Goal: Ask a question: Seek information or help from site administrators or community

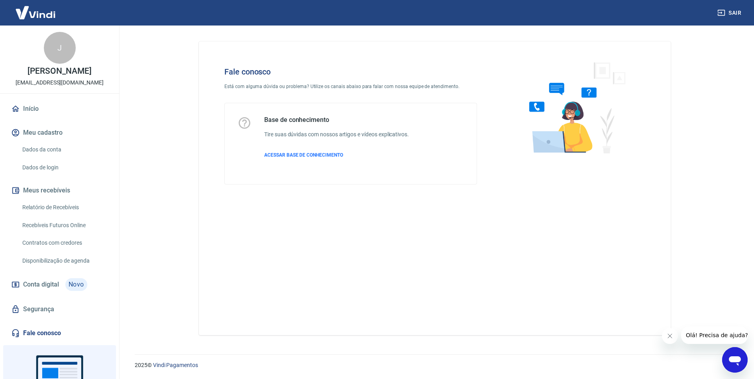
click at [732, 361] on icon "Abrir janela de mensagens" at bounding box center [734, 361] width 12 height 10
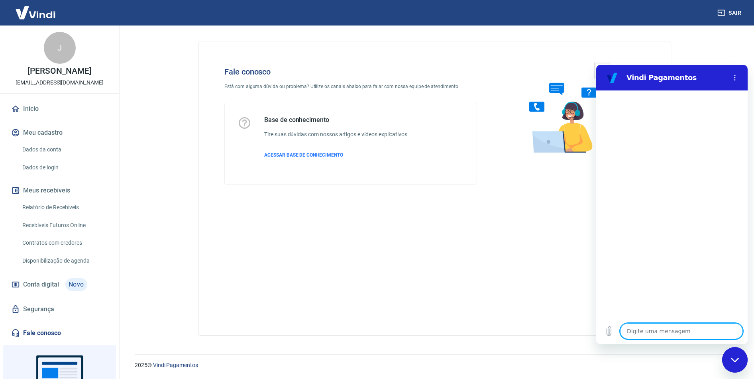
type textarea "o"
type textarea "x"
type textarea "ol"
type textarea "x"
type textarea "ola"
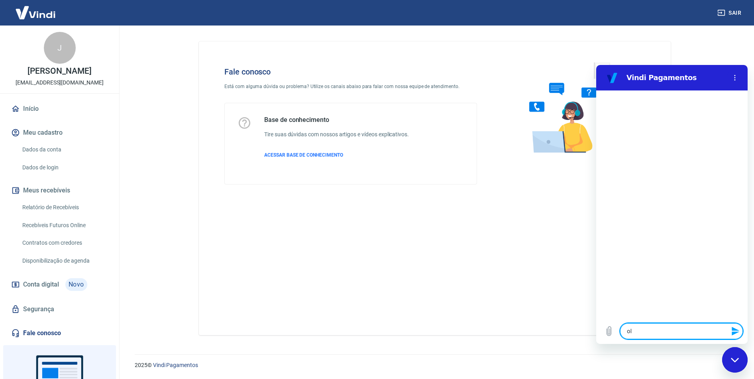
type textarea "x"
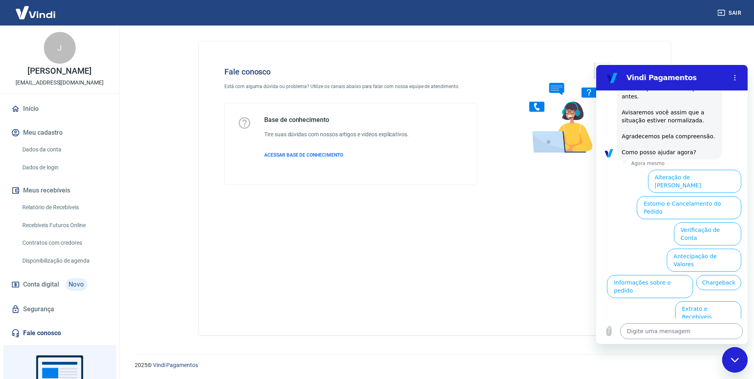
scroll to position [114, 0]
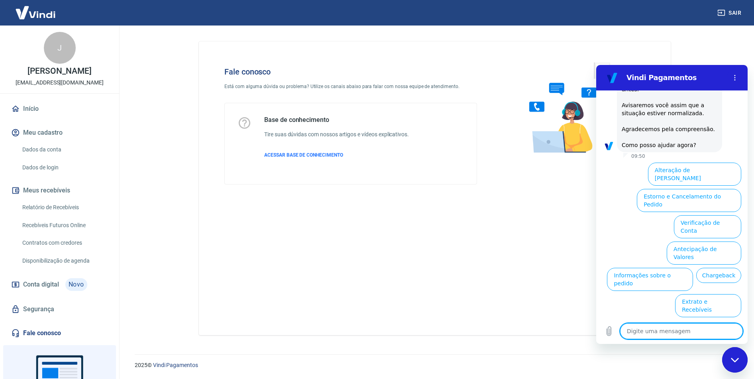
click at [703, 320] on button "Taxas e Parcelamento" at bounding box center [706, 331] width 70 height 23
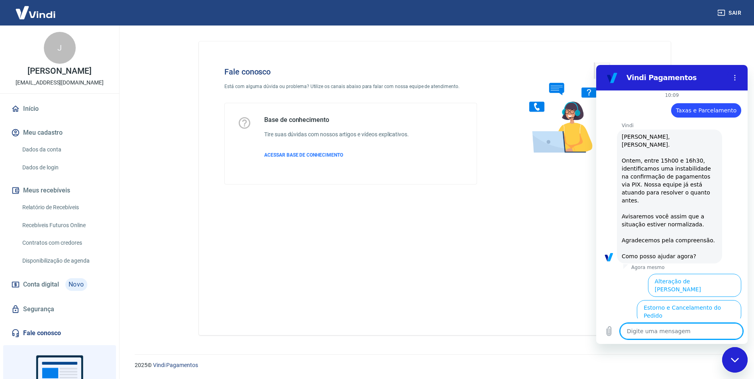
scroll to position [282, 0]
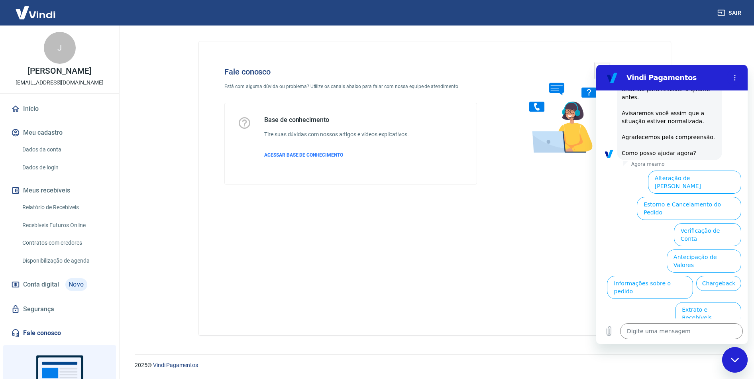
click at [703, 328] on button "Taxas e Parcelamento" at bounding box center [706, 339] width 70 height 23
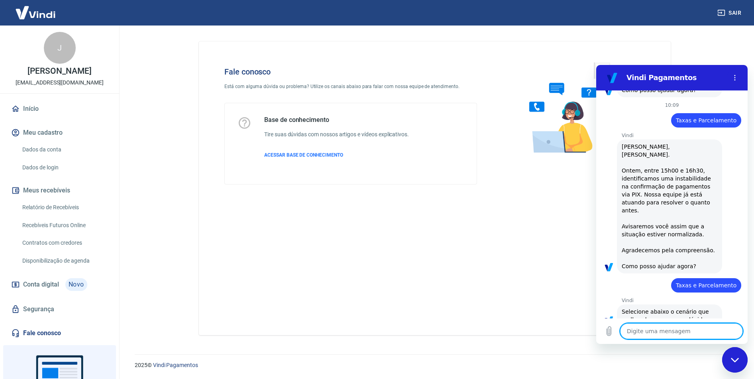
scroll to position [278, 0]
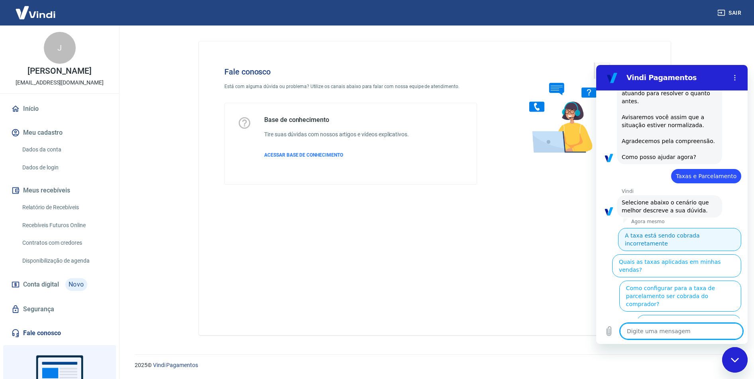
click at [675, 228] on button "A taxa está sendo cobrada incorretamente" at bounding box center [679, 239] width 123 height 23
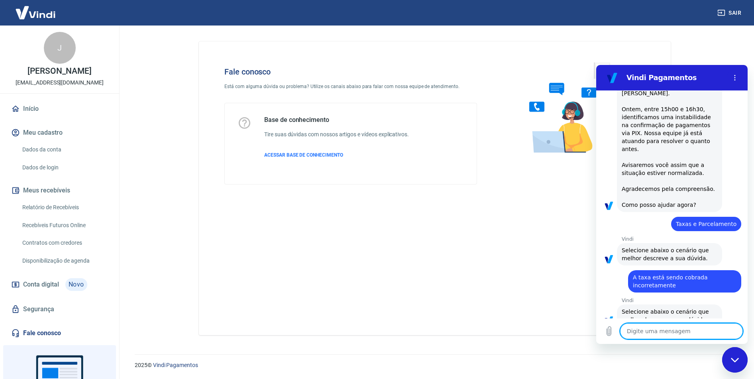
scroll to position [269, 0]
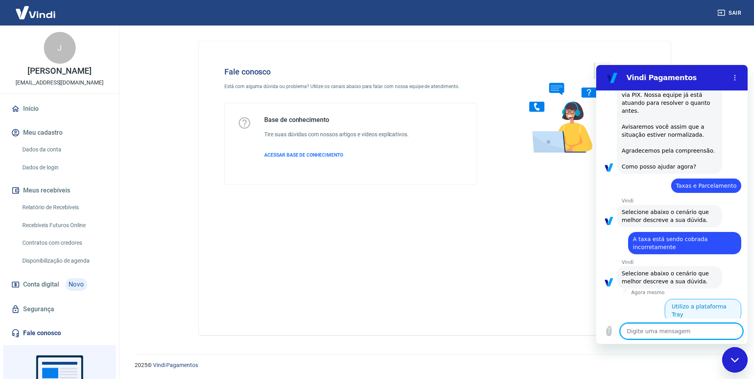
click at [693, 299] on button "Utilizo a plataforma Tray" at bounding box center [702, 310] width 76 height 23
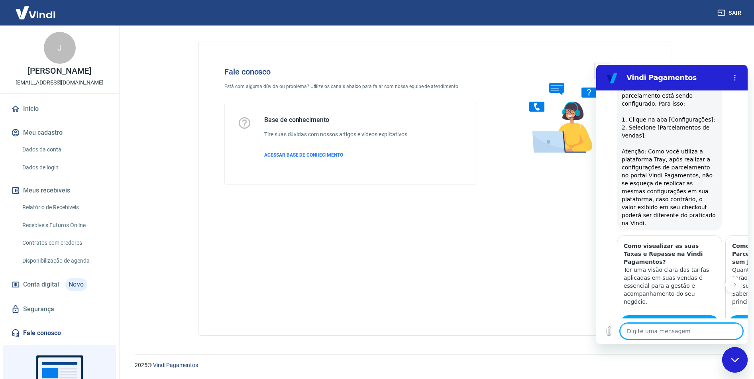
scroll to position [795, 0]
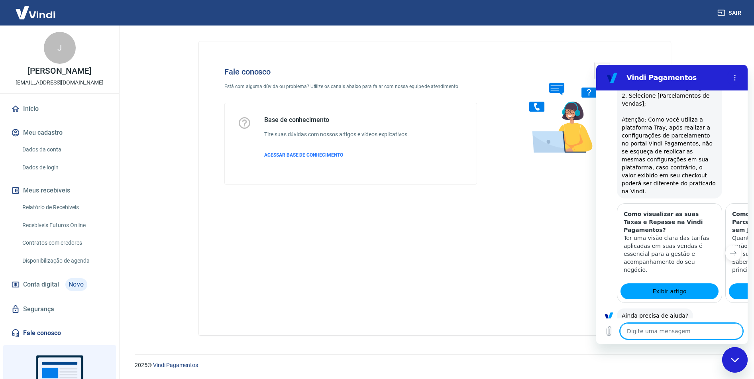
click at [695, 333] on button "Sim" at bounding box center [701, 340] width 23 height 15
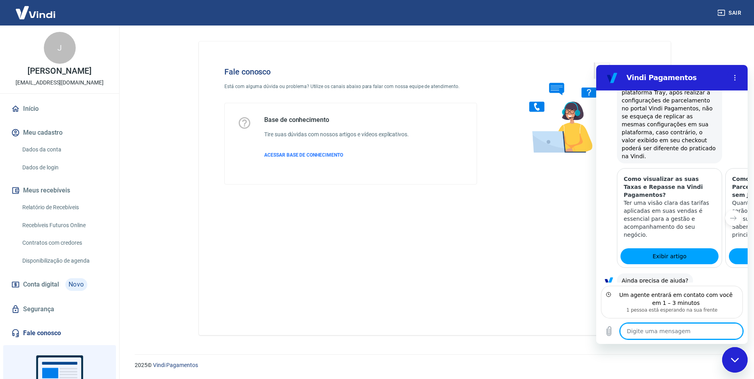
scroll to position [865, 0]
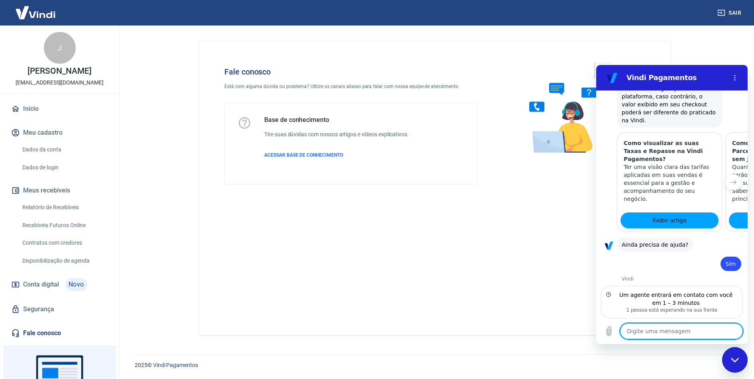
type textarea "x"
type textarea "A"
type textarea "x"
type textarea "A"
type textarea "x"
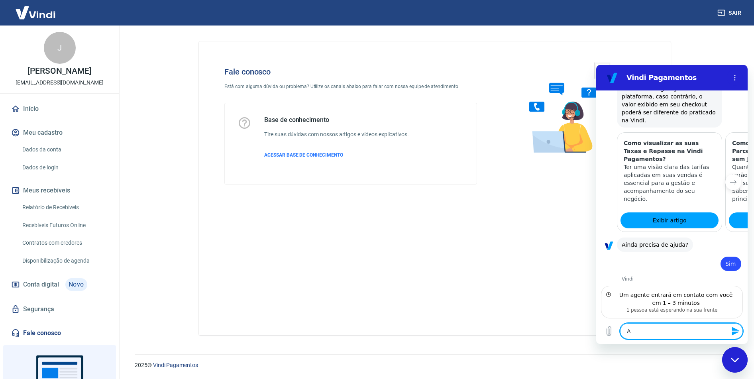
type textarea "A t"
type textarea "x"
type textarea "A ta"
type textarea "x"
type textarea "A tax"
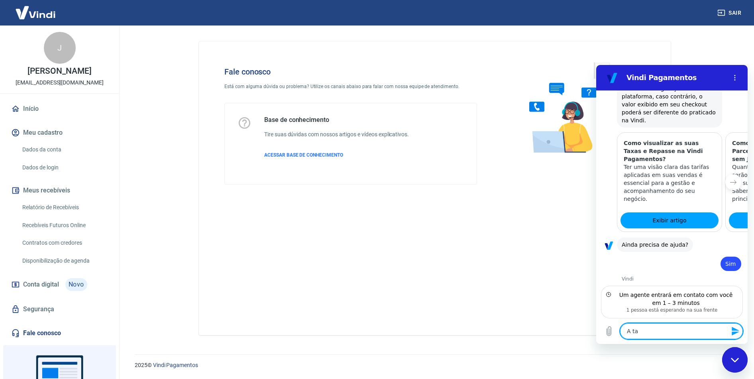
type textarea "x"
type textarea "A taxa"
type textarea "x"
type textarea "A taxa"
type textarea "x"
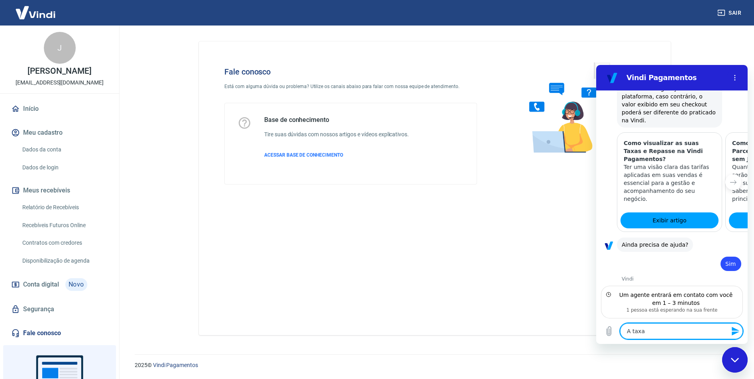
type textarea "A taxa n"
type textarea "x"
type textarea "A taxa no"
type textarea "x"
type textarea "A taxa nos"
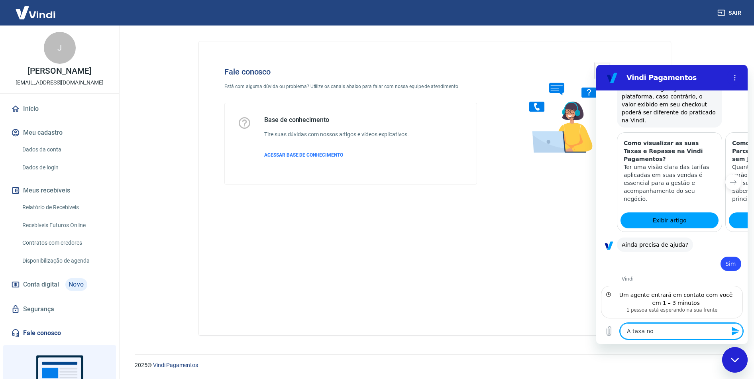
type textarea "x"
type textarea "A taxa nos"
type textarea "x"
type textarea "A taxa nos"
type textarea "x"
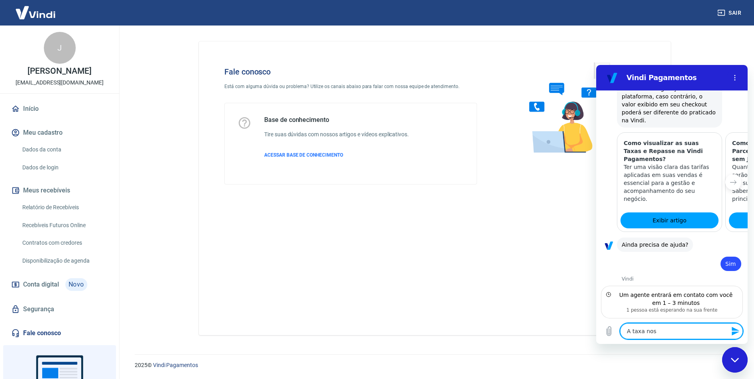
type textarea "A taxa no"
type textarea "x"
type textarea "A taxa no"
type textarea "x"
type textarea "A taxa no s"
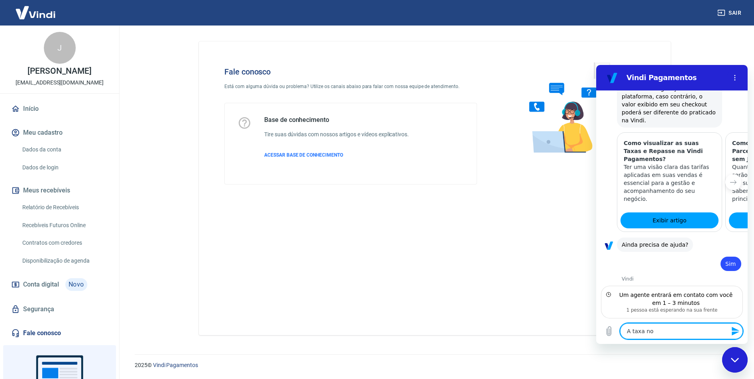
type textarea "x"
type textarea "A taxa no si"
type textarea "x"
type textarea "A taxa no sis"
type textarea "x"
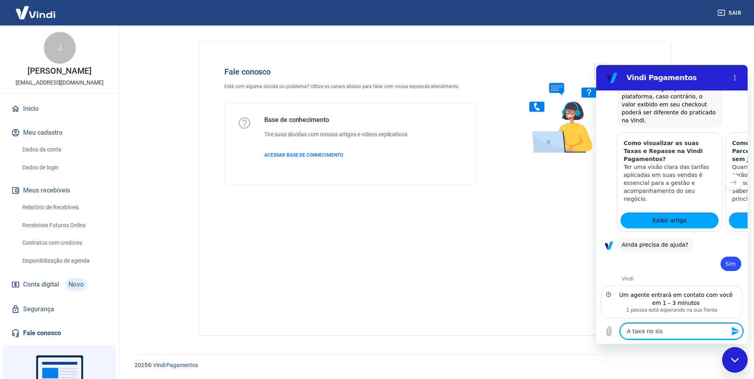
type textarea "A taxa no sist"
type textarea "x"
type textarea "A taxa no siste"
type textarea "x"
type textarea "A taxa no sist"
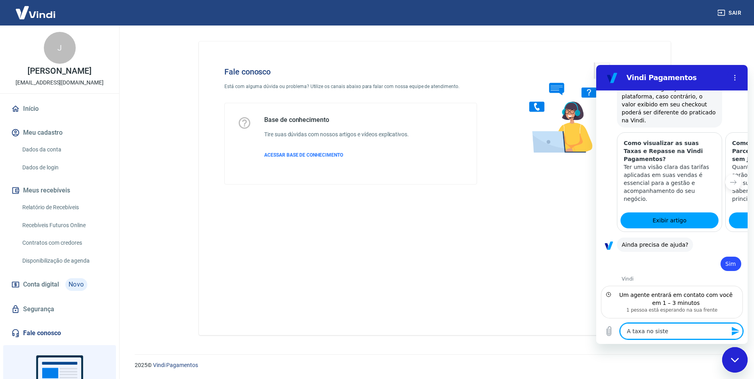
type textarea "x"
type textarea "A taxa no sis"
type textarea "x"
type textarea "A taxa no si"
type textarea "x"
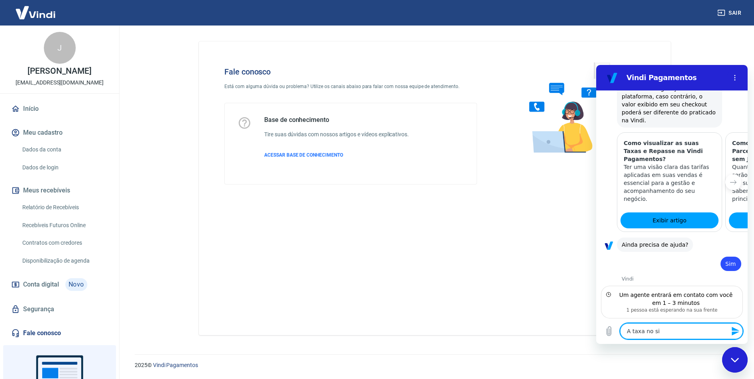
type textarea "A taxa no s"
type textarea "x"
type textarea "A taxa no"
type textarea "x"
type textarea "A taxa no"
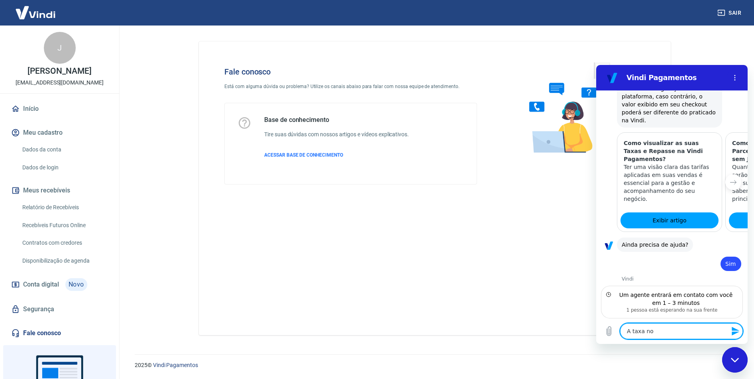
type textarea "x"
type textarea "A taxa n"
type textarea "x"
type textarea "A taxa"
type textarea "x"
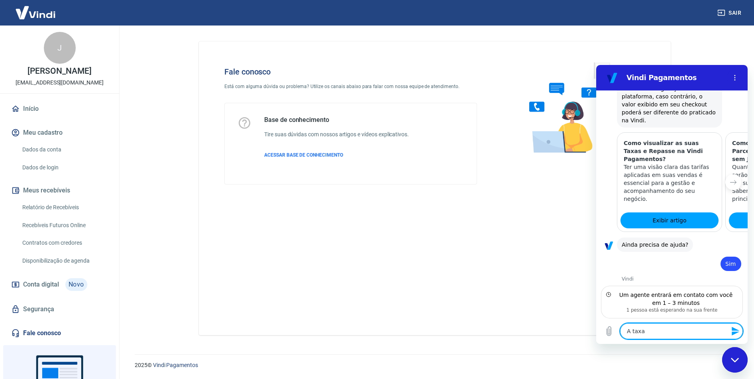
type textarea "A taxa c"
type textarea "x"
type textarea "A taxa co"
type textarea "x"
type textarea "A taxa cob"
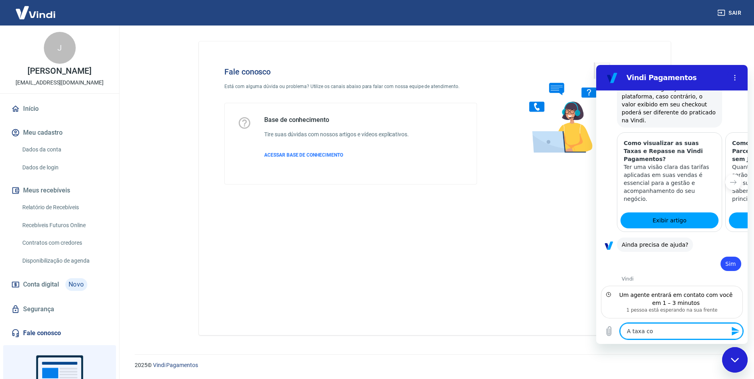
type textarea "x"
type textarea "A taxa cobr"
type textarea "x"
type textarea "A taxa cobra"
type textarea "x"
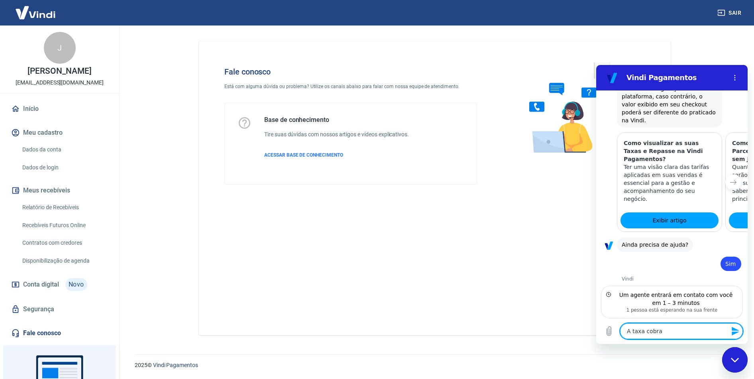
type textarea "A taxa cobrad"
type textarea "x"
type textarea "A taxa cobrada"
type textarea "x"
type textarea "A taxa cobrada"
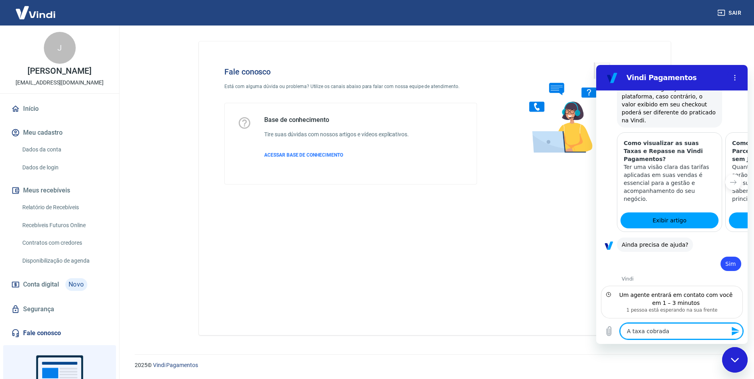
type textarea "x"
type textarea "A taxa cobrada n"
type textarea "x"
type textarea "A taxa cobrada no"
type textarea "x"
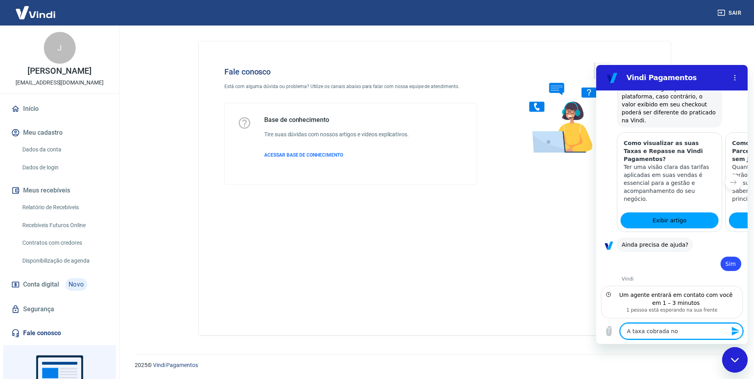
type textarea "A taxa cobrada no"
type textarea "x"
type textarea "A taxa cobrada no p"
type textarea "x"
type textarea "A taxa cobrada no pa"
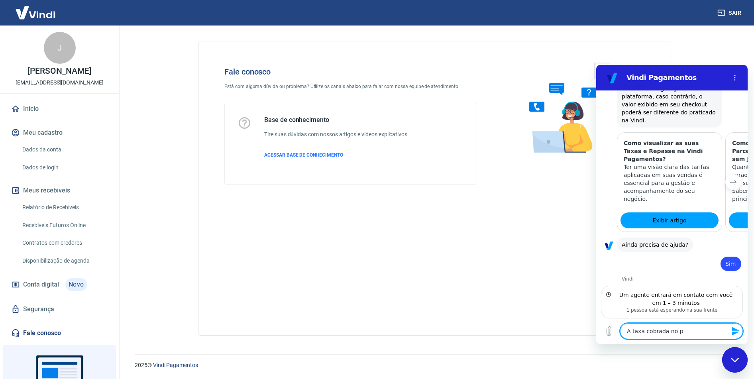
type textarea "x"
type textarea "A taxa cobrada no par"
type textarea "x"
type textarea "A taxa cobrada no parc"
type textarea "x"
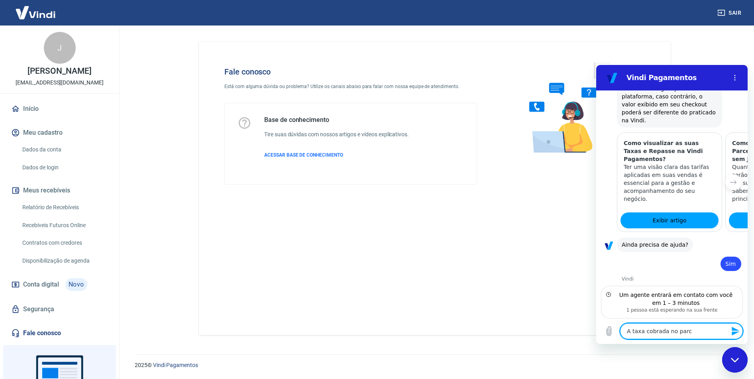
type textarea "A taxa cobrada no parce"
type textarea "x"
type textarea "A taxa cobrada no parcel"
type textarea "x"
type textarea "A taxa cobrada no parcela"
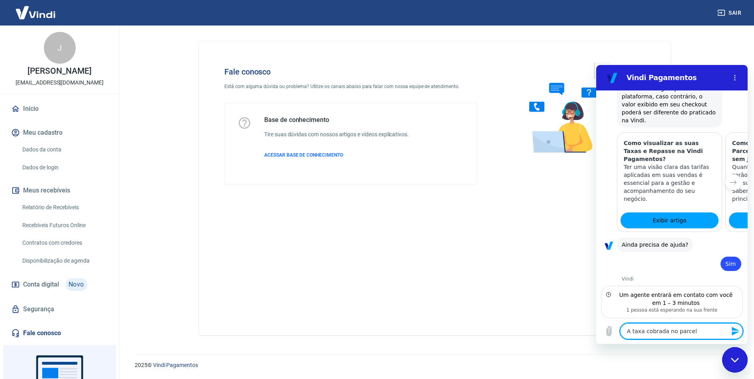
type textarea "x"
type textarea "A taxa cobrada no parcelam"
type textarea "x"
type textarea "A taxa cobrada no parcelama"
type textarea "x"
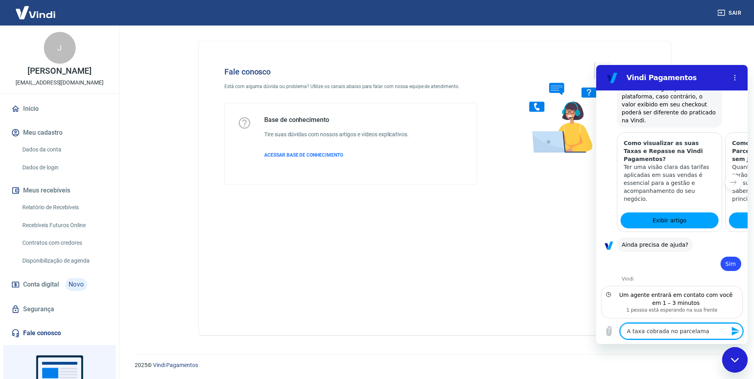
type textarea "A taxa cobrada no parcelaman"
type textarea "x"
type textarea "A taxa cobrada no parcelamane"
type textarea "x"
type textarea "A taxa cobrada no parcelamanet"
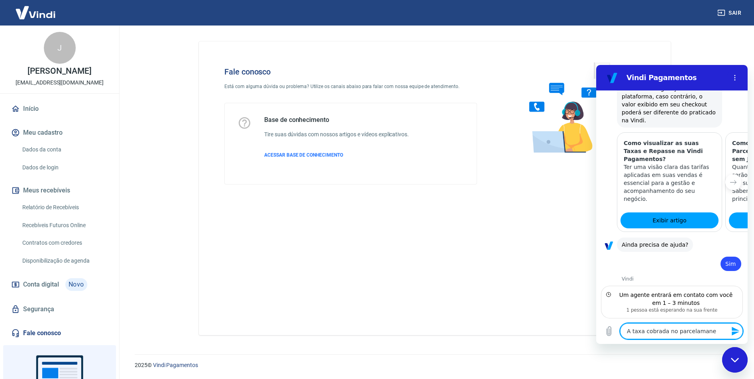
type textarea "x"
type textarea "A taxa cobrada no parcelamane"
type textarea "x"
type textarea "A taxa cobrada no parcelaman"
type textarea "x"
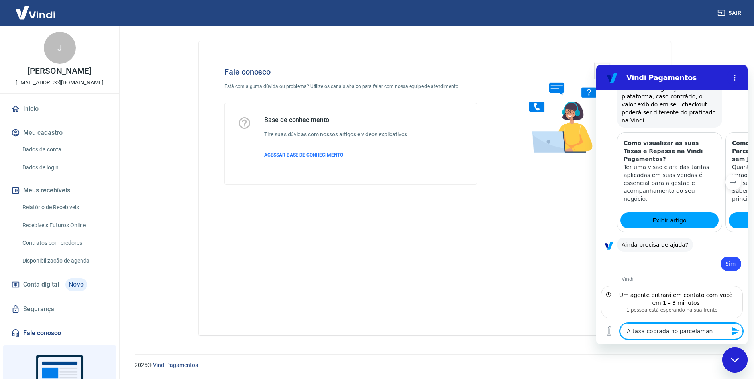
type textarea "A taxa cobrada no parcelama"
type textarea "x"
type textarea "A taxa cobrada no parcelam"
type textarea "x"
type textarea "A taxa cobrada no parcelame"
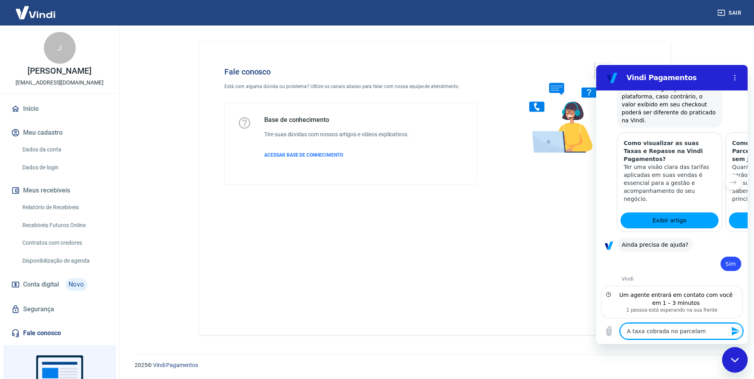
type textarea "x"
type textarea "A taxa cobrada no parcelamen"
type textarea "x"
type textarea "A taxa cobrada no parcelament"
type textarea "x"
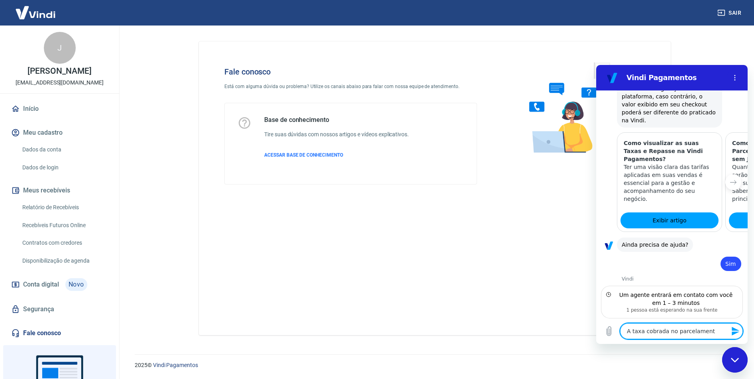
type textarea "A taxa cobrada no parcelamento"
type textarea "x"
type textarea "A taxa cobrada no parcelamento"
type textarea "x"
type textarea "A taxa cobrada no parcelamento e"
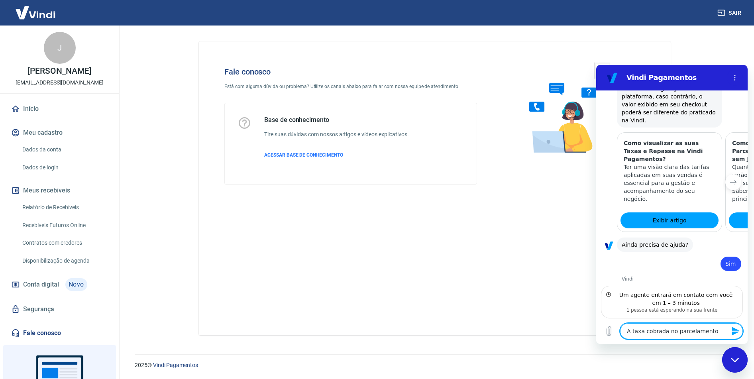
type textarea "x"
type textarea "A taxa cobrada no parcelamento es"
type textarea "x"
type textarea "A taxa cobrada no parcelamento est"
type textarea "x"
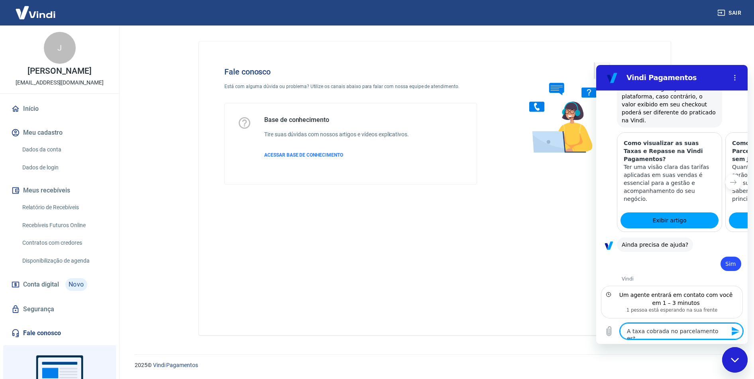
type textarea "A taxa cobrada no parcelamento est´"
type textarea "x"
type textarea "A taxa cobrada no parcelamento está"
type textarea "x"
type textarea "A taxa cobrada no parcelamento está"
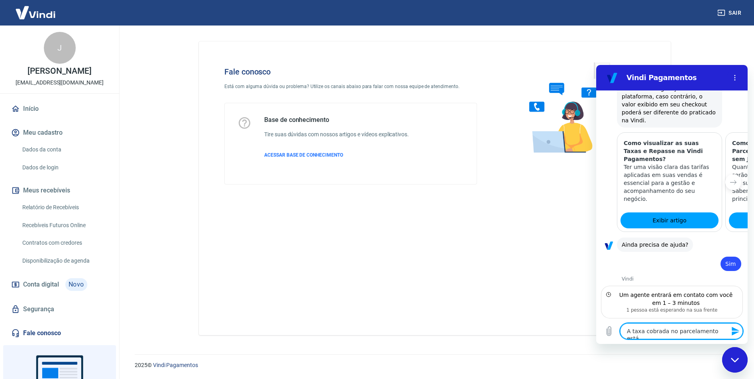
type textarea "x"
type textarea "A taxa cobrada no parcelamento está d"
type textarea "x"
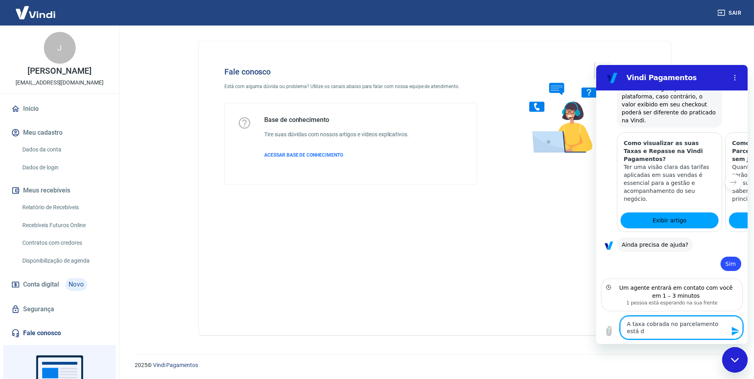
type textarea "A taxa cobrada no parcelamento está di"
type textarea "x"
type textarea "A taxa cobrada no parcelamento está dif"
type textarea "x"
type textarea "A taxa cobrada no parcelamento está dife"
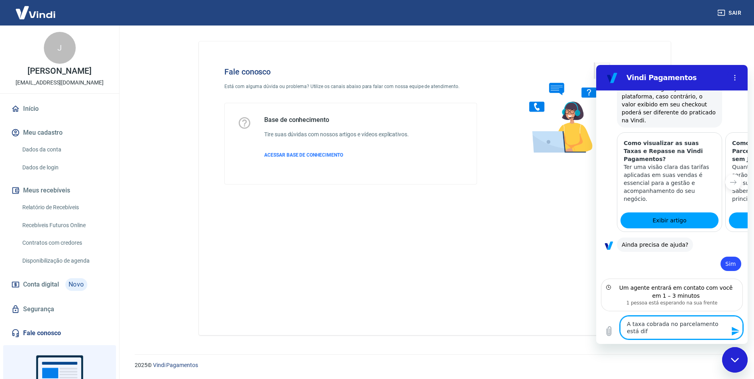
type textarea "x"
type textarea "A taxa cobrada no parcelamento está difer"
type textarea "x"
type textarea "A taxa cobrada no parcelamento está difere"
type textarea "x"
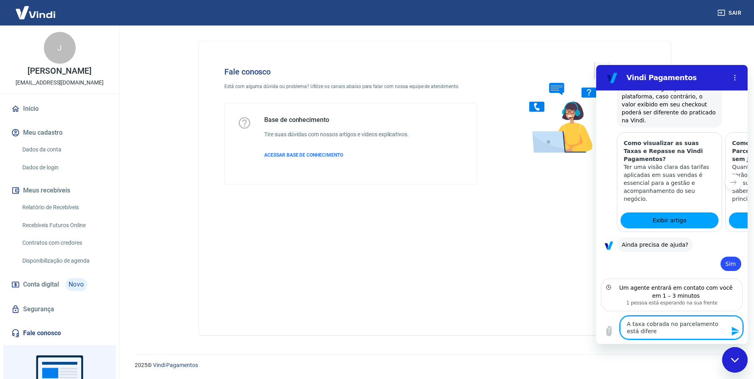
type textarea "A taxa cobrada no parcelamento está diferen"
type textarea "x"
type textarea "A taxa cobrada no parcelamento está diferent"
type textarea "x"
type textarea "A taxa cobrada no parcelamento está diferente"
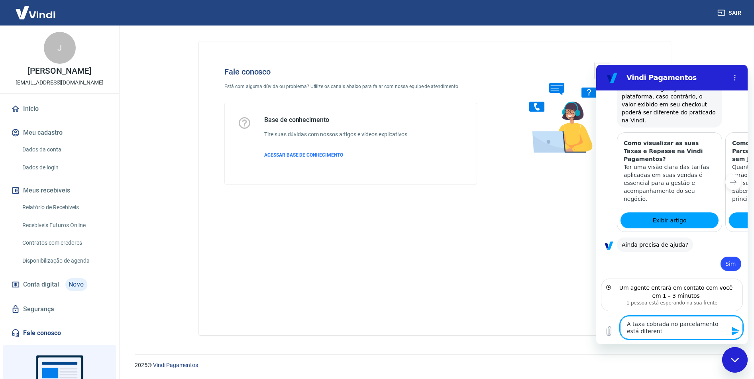
type textarea "x"
type textarea "A taxa cobrada no parcelamento está diferente"
type textarea "x"
type textarea "A taxa cobrada no parcelamento está diferente d"
type textarea "x"
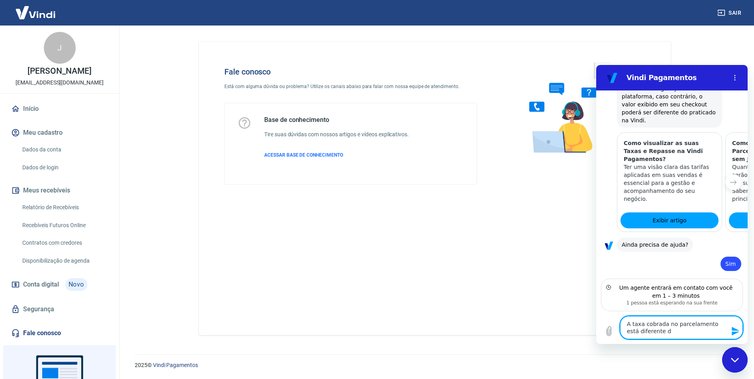
type textarea "A taxa cobrada no parcelamento está diferente da"
type textarea "x"
type textarea "A taxa cobrada no parcelamento está diferente da"
type textarea "x"
type textarea "A taxa cobrada no parcelamento está diferente da c"
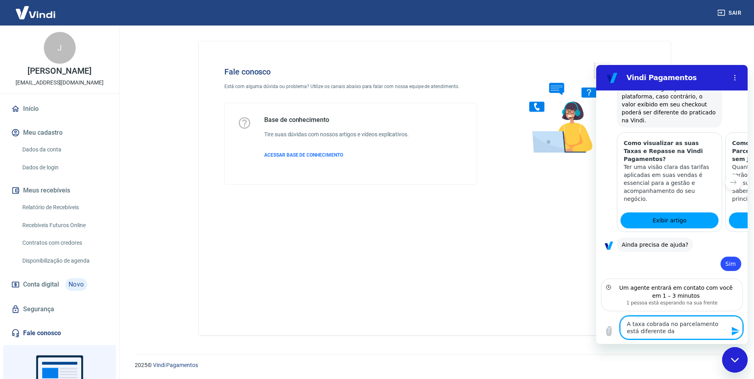
type textarea "x"
type textarea "A taxa cobrada no parcelamento está diferente da ca"
type textarea "x"
type textarea "A taxa cobrada no parcelamento está diferente da cad"
type textarea "x"
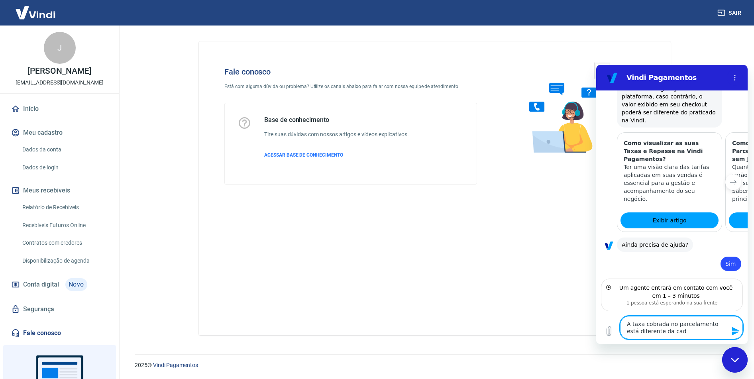
type textarea "A taxa cobrada no parcelamento está diferente da cada"
type textarea "x"
type textarea "A taxa cobrada no parcelamento está diferente da cadas"
type textarea "x"
type textarea "A taxa cobrada no parcelamento está diferente da cadast"
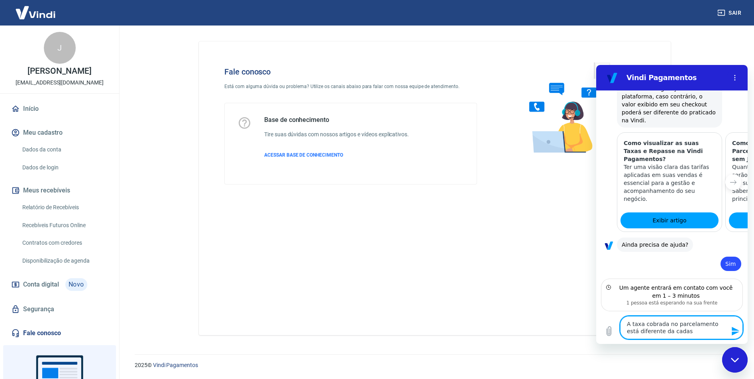
type textarea "x"
type textarea "A taxa cobrada no parcelamento está diferente da cadastr"
type textarea "x"
type textarea "A taxa cobrada no parcelamento está diferente da cadastra"
type textarea "x"
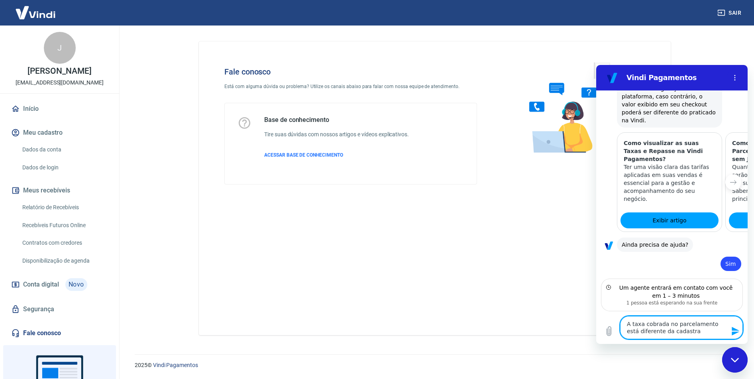
type textarea "A taxa cobrada no parcelamento está diferente da cadastrad"
type textarea "x"
type textarea "A taxa cobrada no parcelamento está diferente da cadastrada"
type textarea "x"
type textarea "A taxa cobrada no parcelamento está diferente da cadastrada"
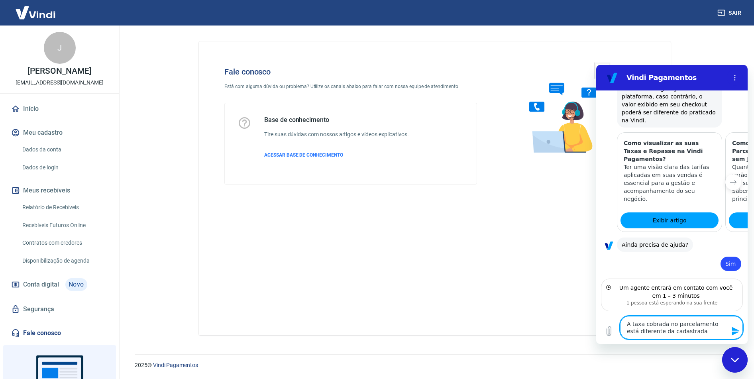
type textarea "x"
type textarea "A taxa cobrada no parcelamento está diferente da cadastrada n"
type textarea "x"
type textarea "A taxa cobrada no parcelamento está diferente da cadastrada no"
type textarea "x"
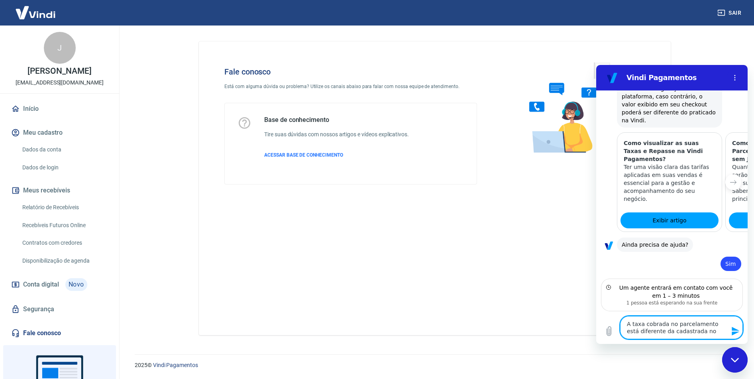
type textarea "A taxa cobrada no parcelamento está diferente da cadastrada no"
type textarea "x"
type textarea "A taxa cobrada no parcelamento está diferente da cadastrada no s"
type textarea "x"
type textarea "A taxa cobrada no parcelamento está diferente da cadastrada no si"
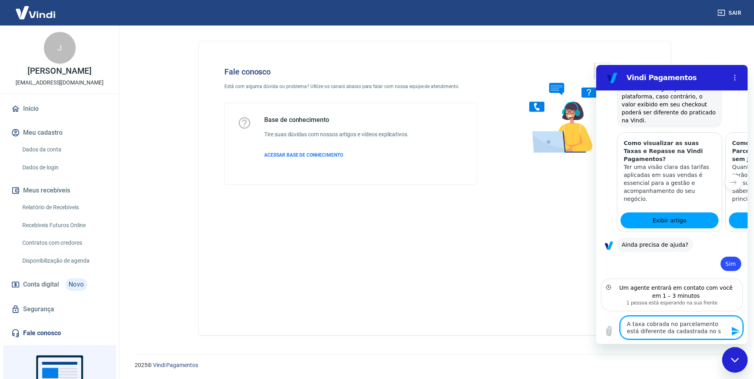
type textarea "x"
type textarea "A taxa cobrada no parcelamento está diferente da cadastrada no sis"
type textarea "x"
type textarea "A taxa cobrada no parcelamento está diferente da cadastrada no sist"
type textarea "x"
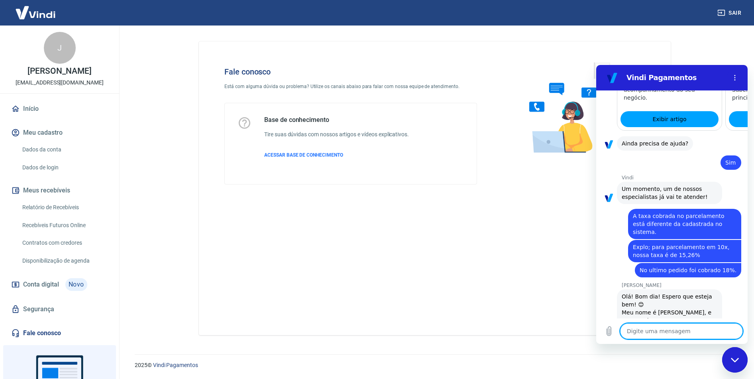
scroll to position [968, 0]
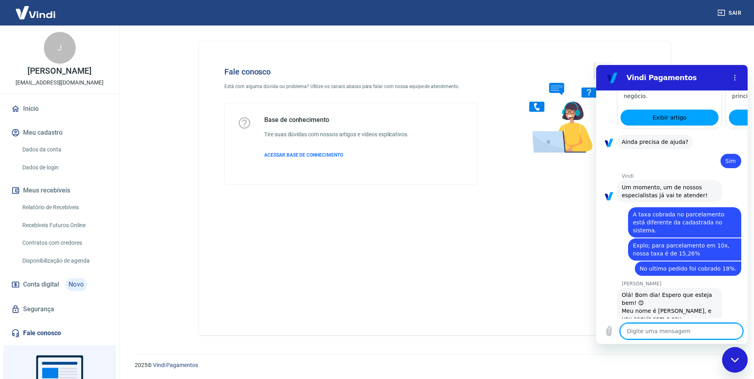
paste textarea "223805641"
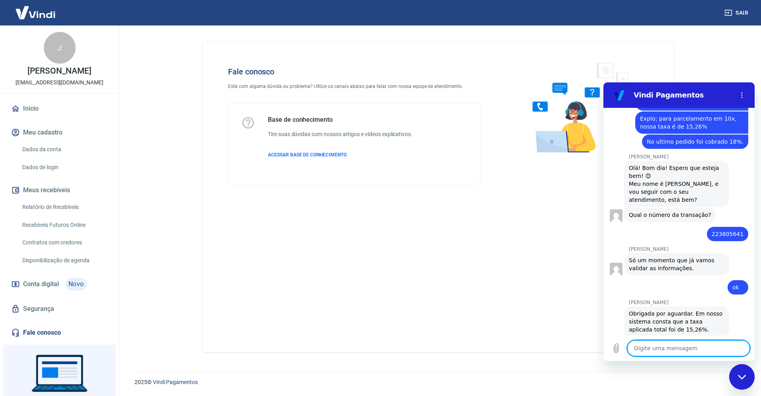
scroll to position [1114, 0]
click at [618, 349] on icon "Carregar arquivo" at bounding box center [617, 348] width 4 height 9
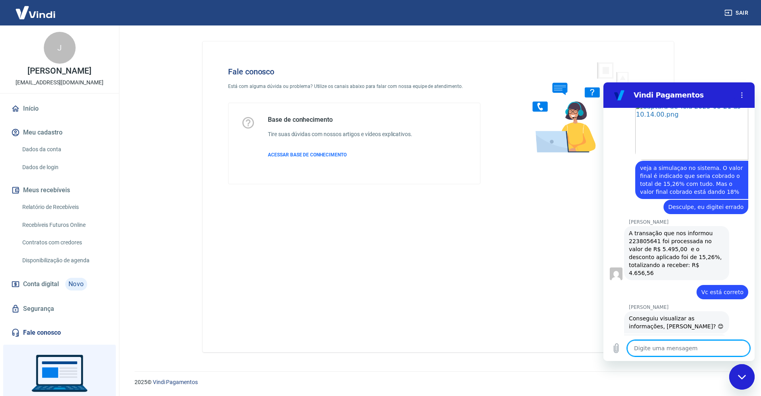
scroll to position [1385, 0]
